Goal: Transaction & Acquisition: Purchase product/service

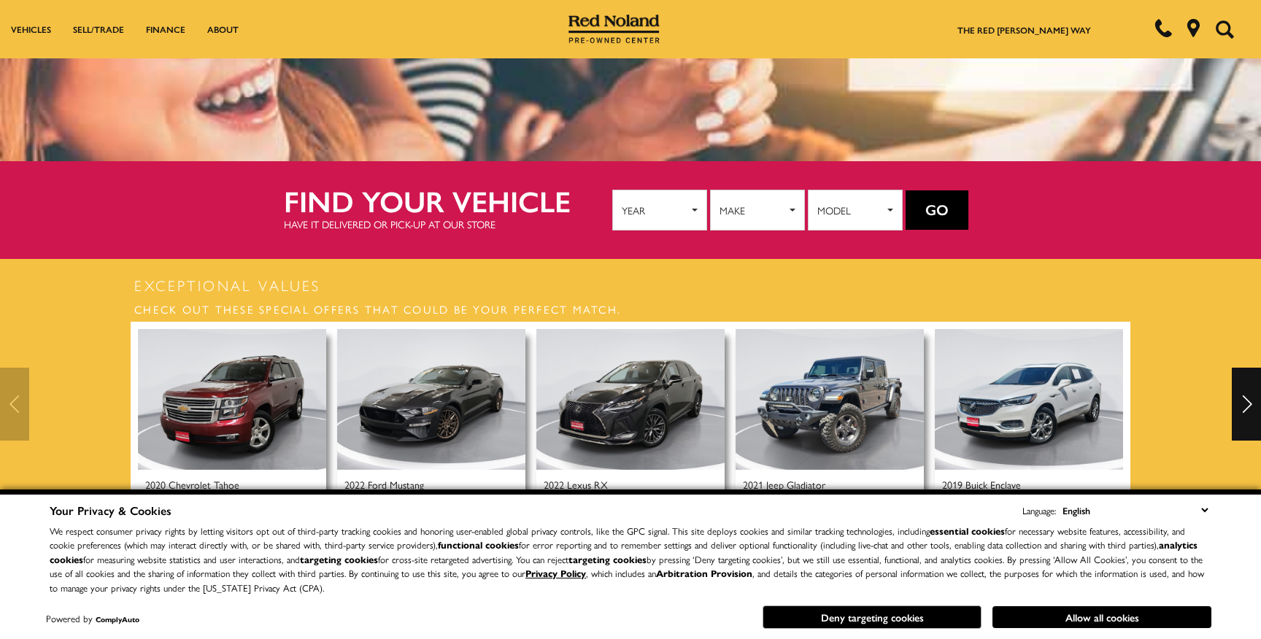
scroll to position [243, 0]
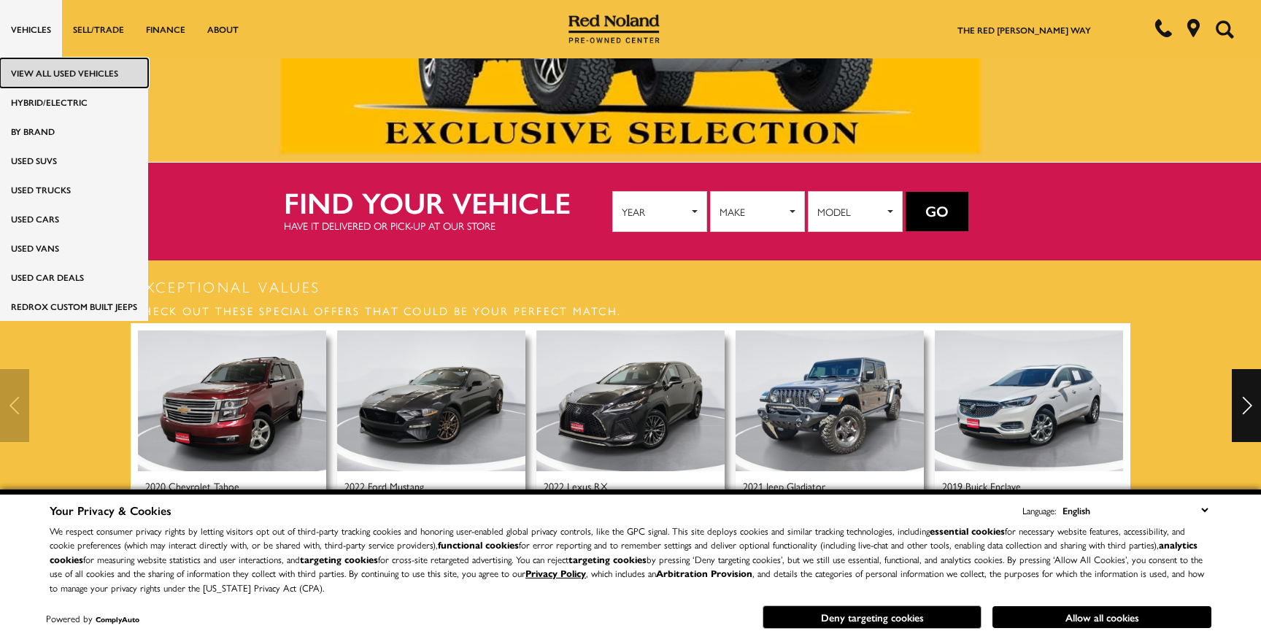
click at [59, 76] on link "View All Used Vehicles" at bounding box center [74, 72] width 148 height 29
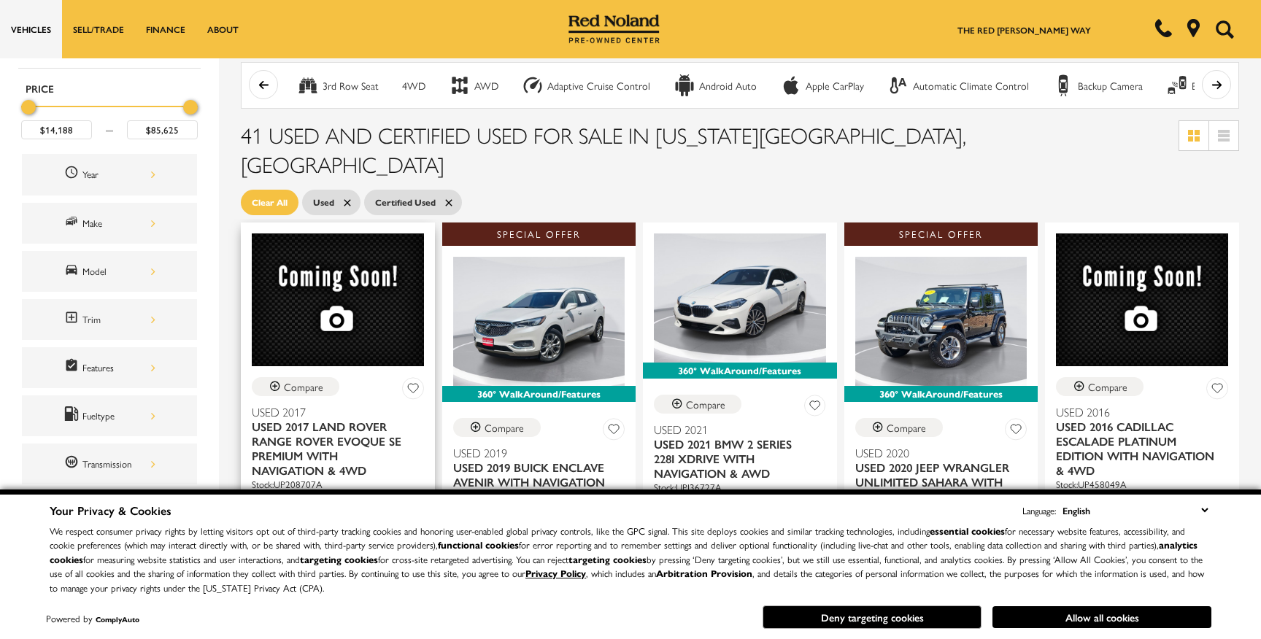
scroll to position [127, 0]
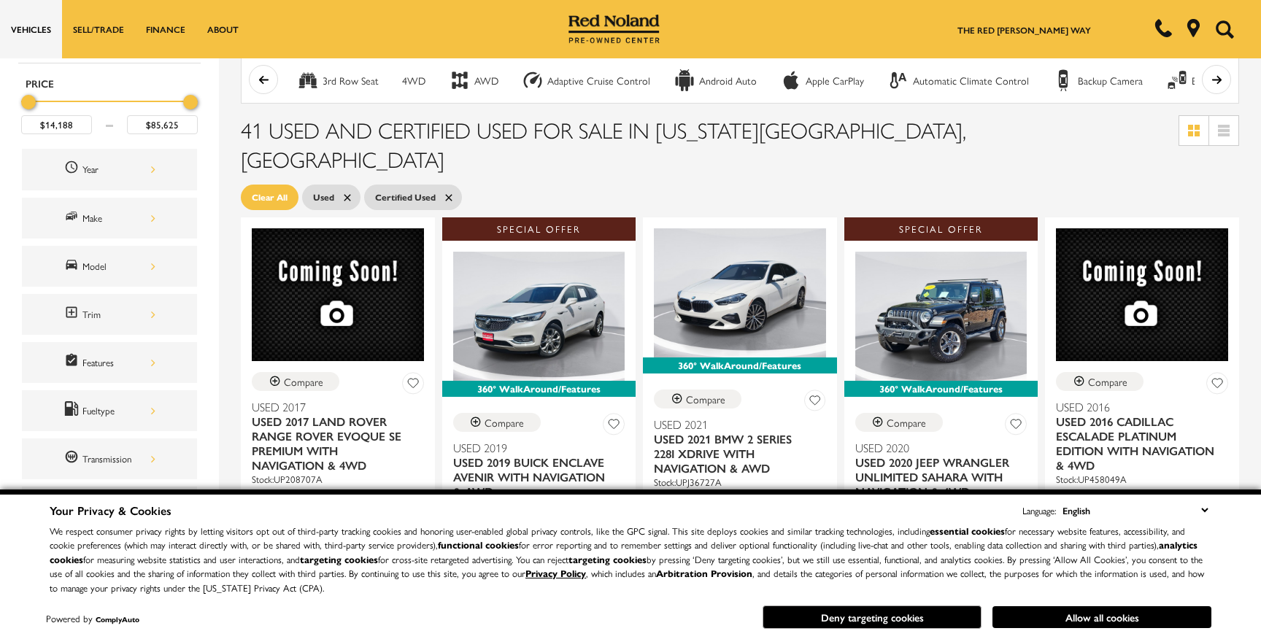
click at [447, 194] on icon at bounding box center [448, 197] width 7 height 7
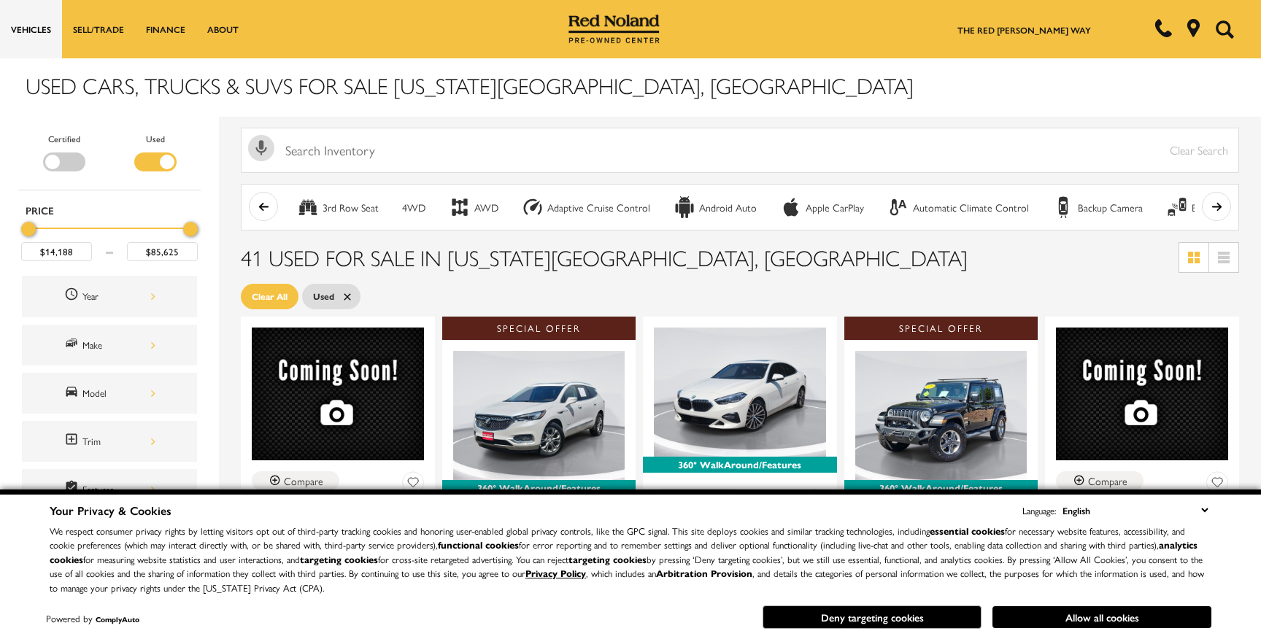
click at [47, 161] on div "Filter by Vehicle Type" at bounding box center [64, 161] width 42 height 19
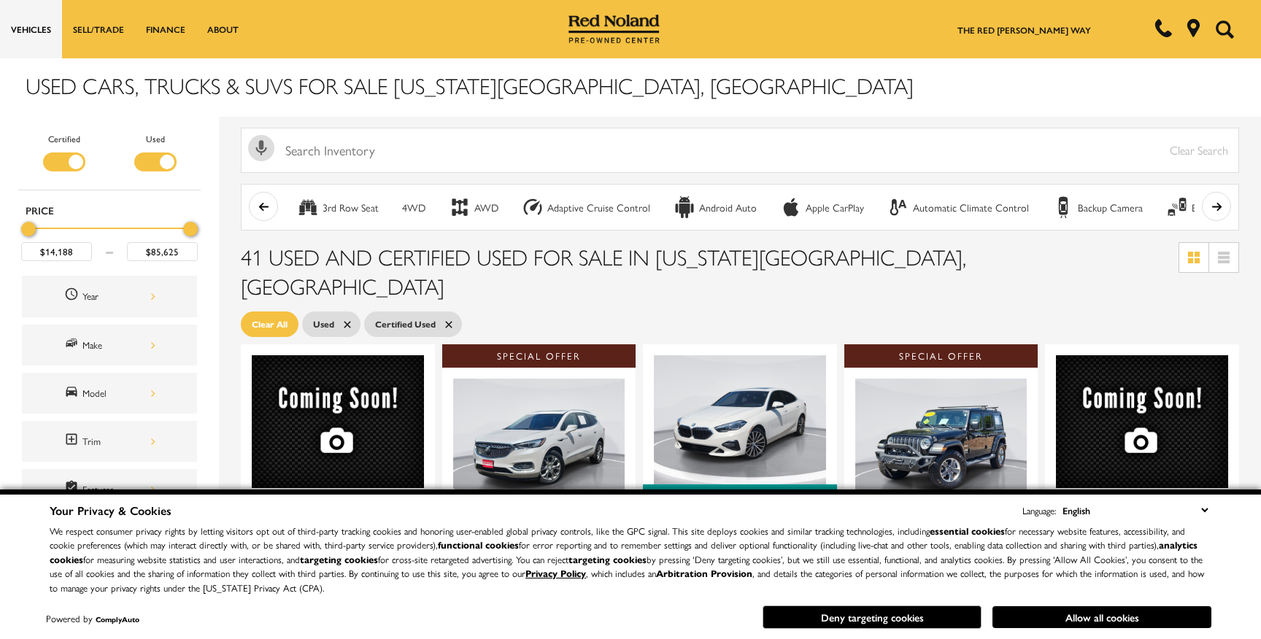
click at [68, 156] on div "Filter by Vehicle Type" at bounding box center [64, 161] width 42 height 19
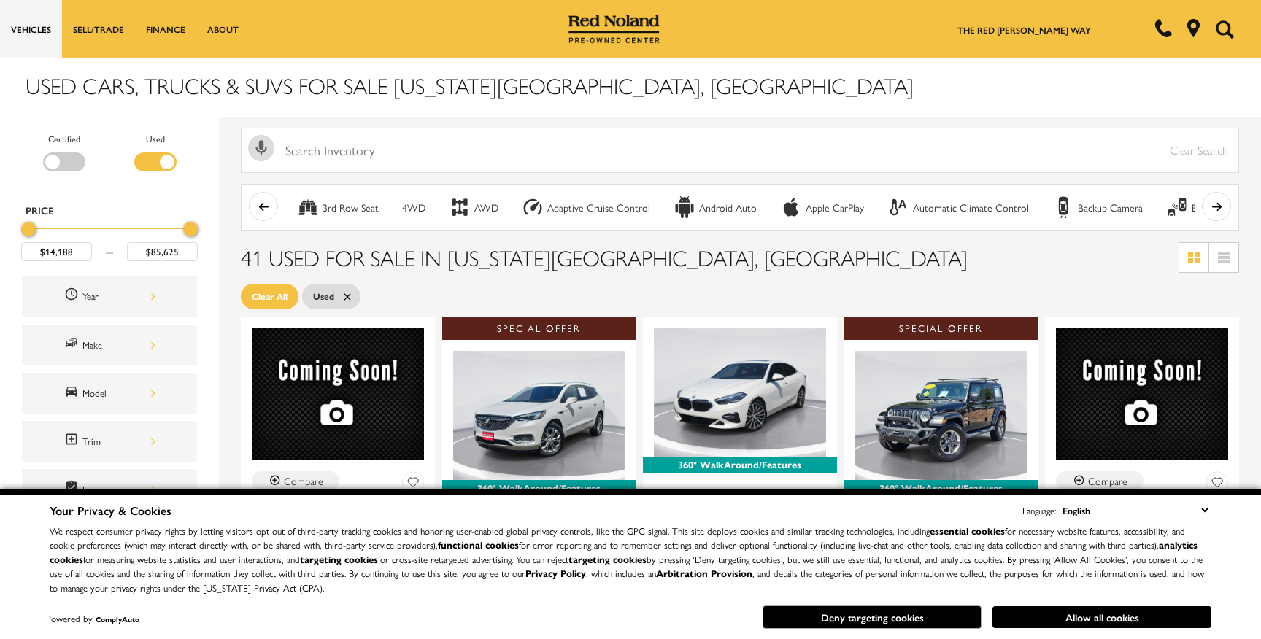
click at [68, 156] on div "Filter by Vehicle Type" at bounding box center [64, 161] width 42 height 19
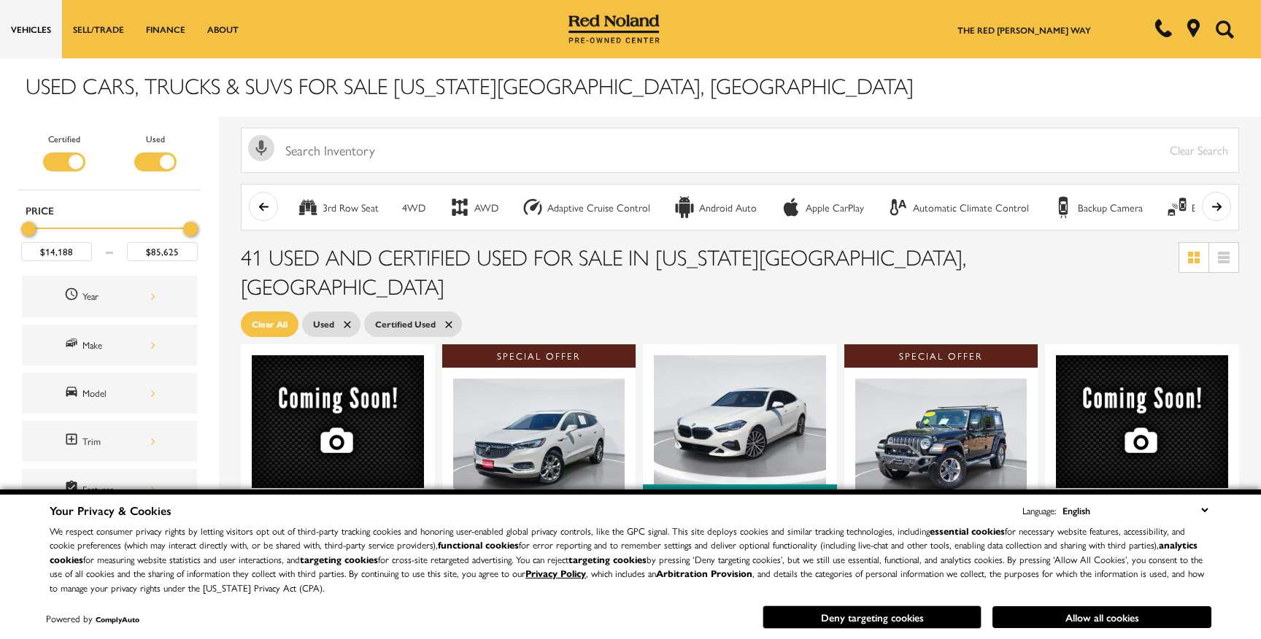
click at [68, 156] on div "Filter by Vehicle Type" at bounding box center [64, 161] width 42 height 19
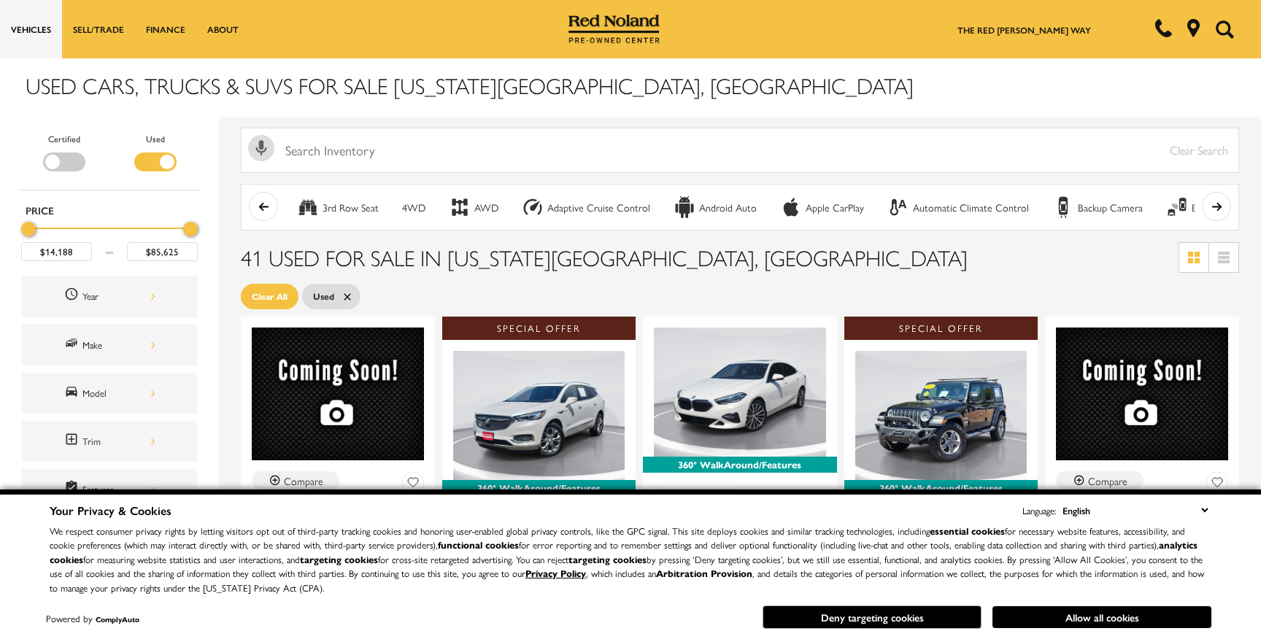
click at [68, 156] on div "Filter by Vehicle Type" at bounding box center [64, 161] width 42 height 19
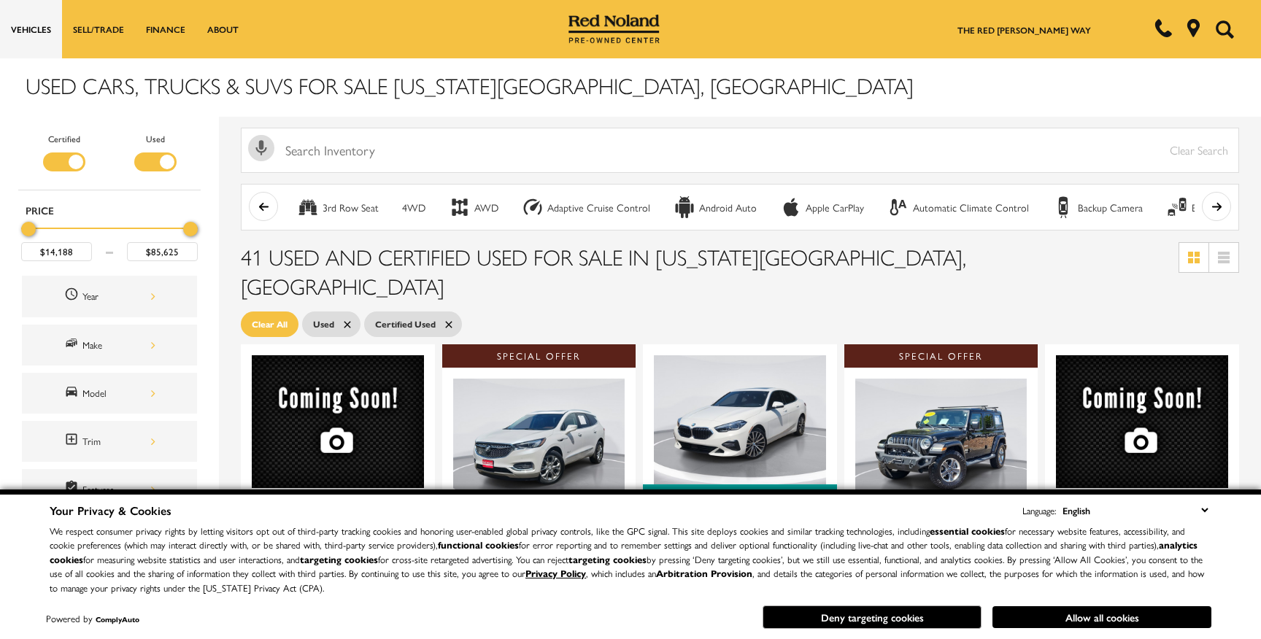
click at [68, 156] on div "Filter by Vehicle Type" at bounding box center [64, 161] width 42 height 19
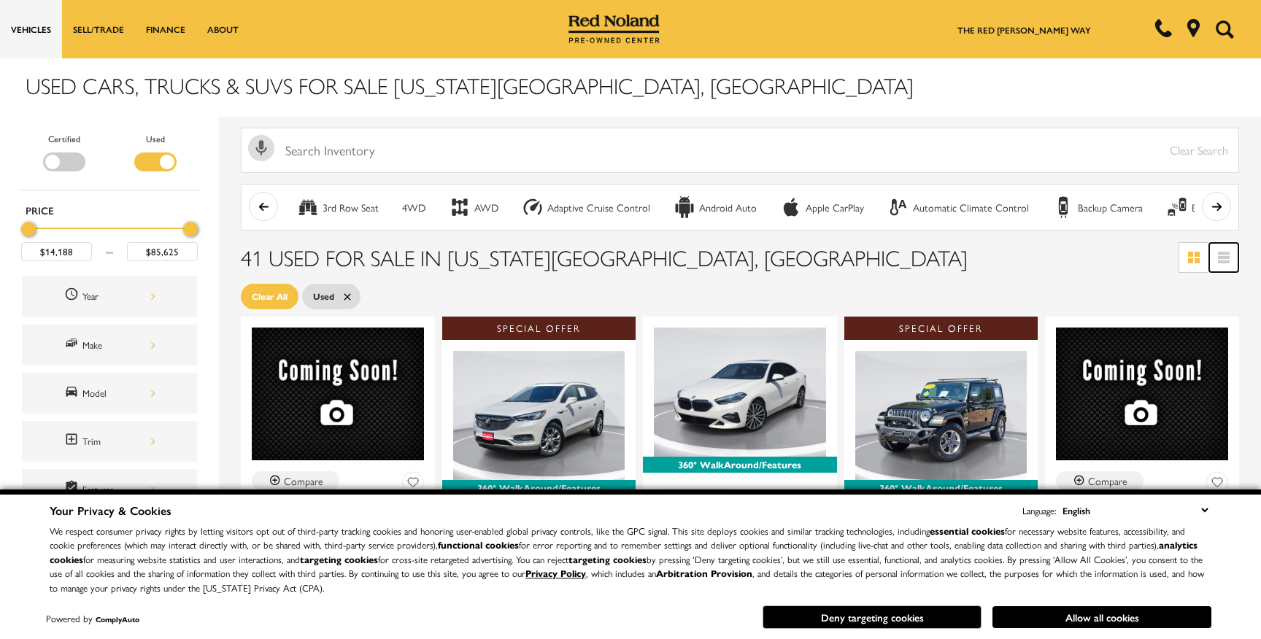
click at [1226, 257] on icon at bounding box center [1224, 258] width 12 height 12
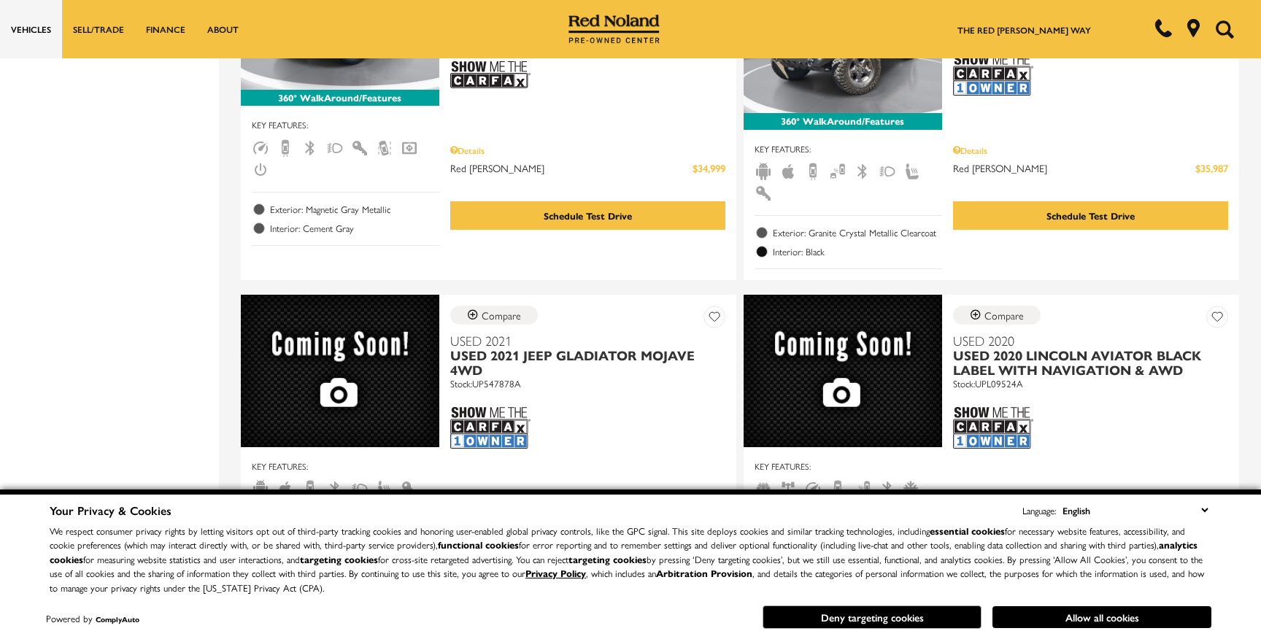
scroll to position [2243, 0]
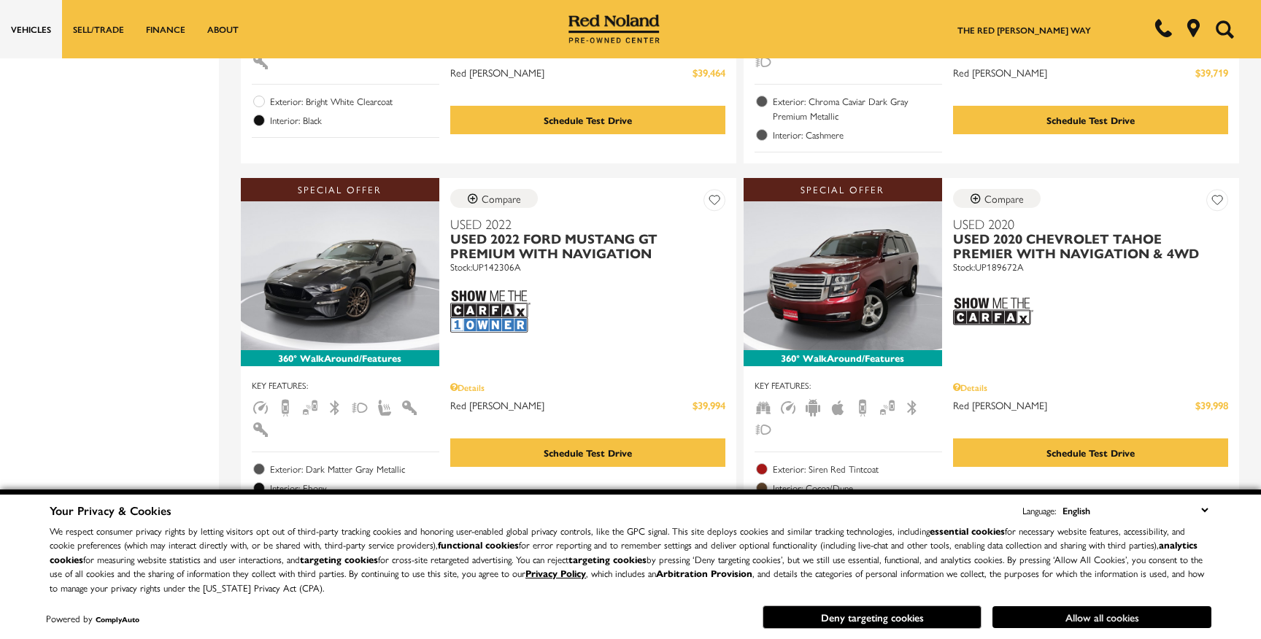
click at [1128, 616] on button "Allow all cookies" at bounding box center [1101, 617] width 219 height 22
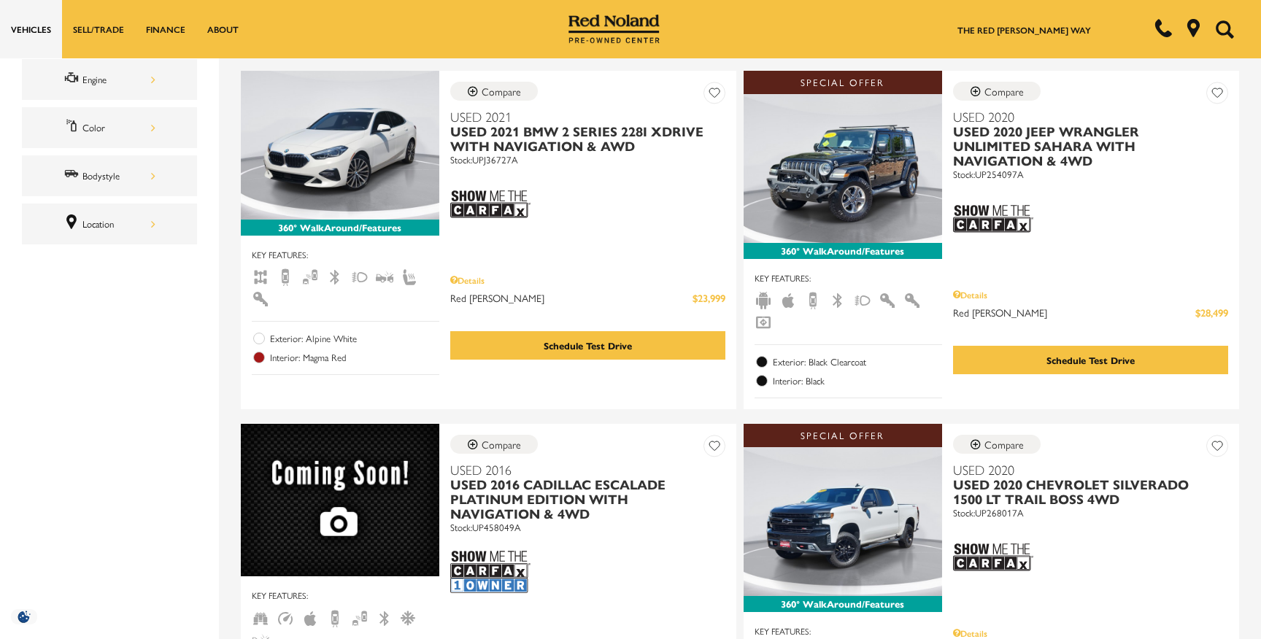
scroll to position [0, 0]
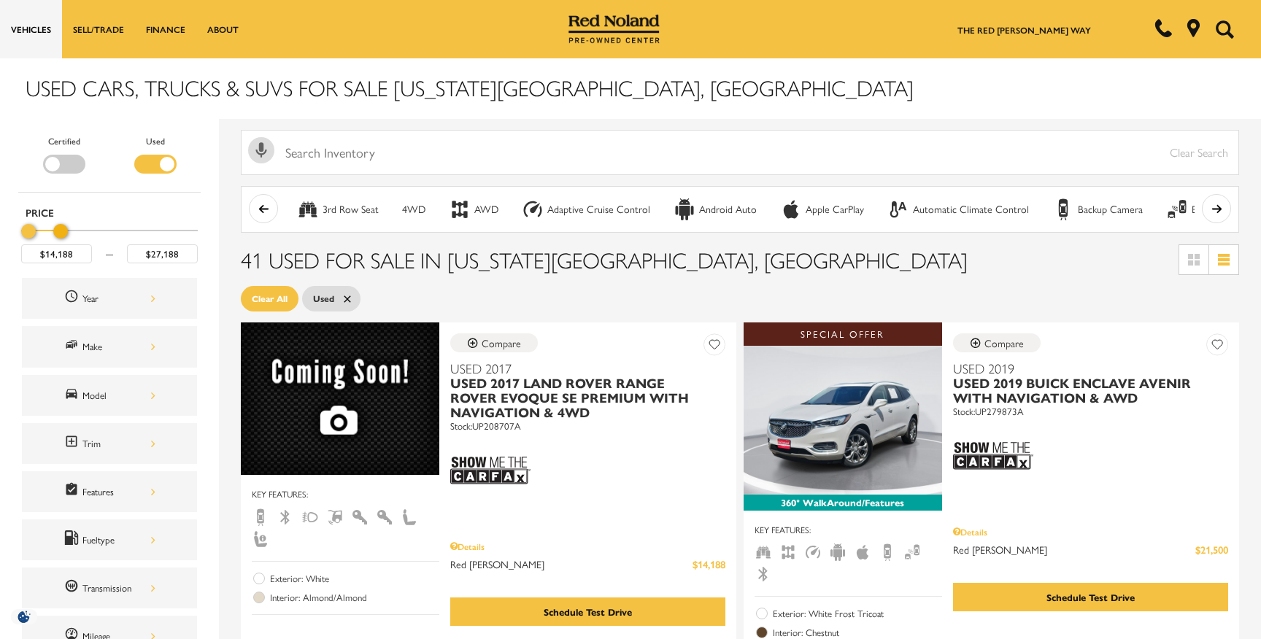
type input "$26,688"
drag, startPoint x: 188, startPoint y: 225, endPoint x: 54, endPoint y: 224, distance: 134.3
click at [54, 224] on div "Maximum Price" at bounding box center [57, 231] width 15 height 15
